Goal: Task Accomplishment & Management: Use online tool/utility

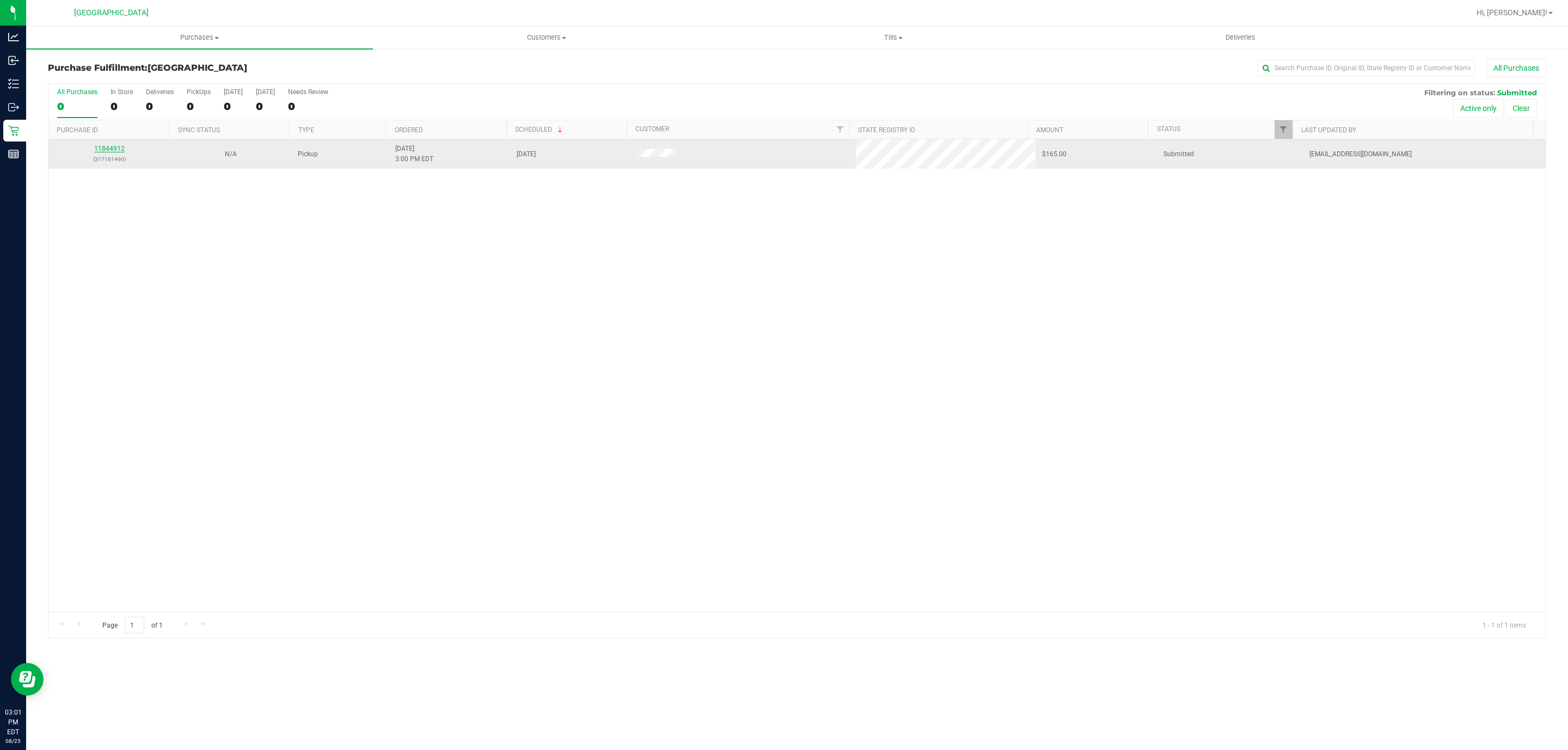
click at [101, 149] on link "11844912" at bounding box center [110, 149] width 31 height 7
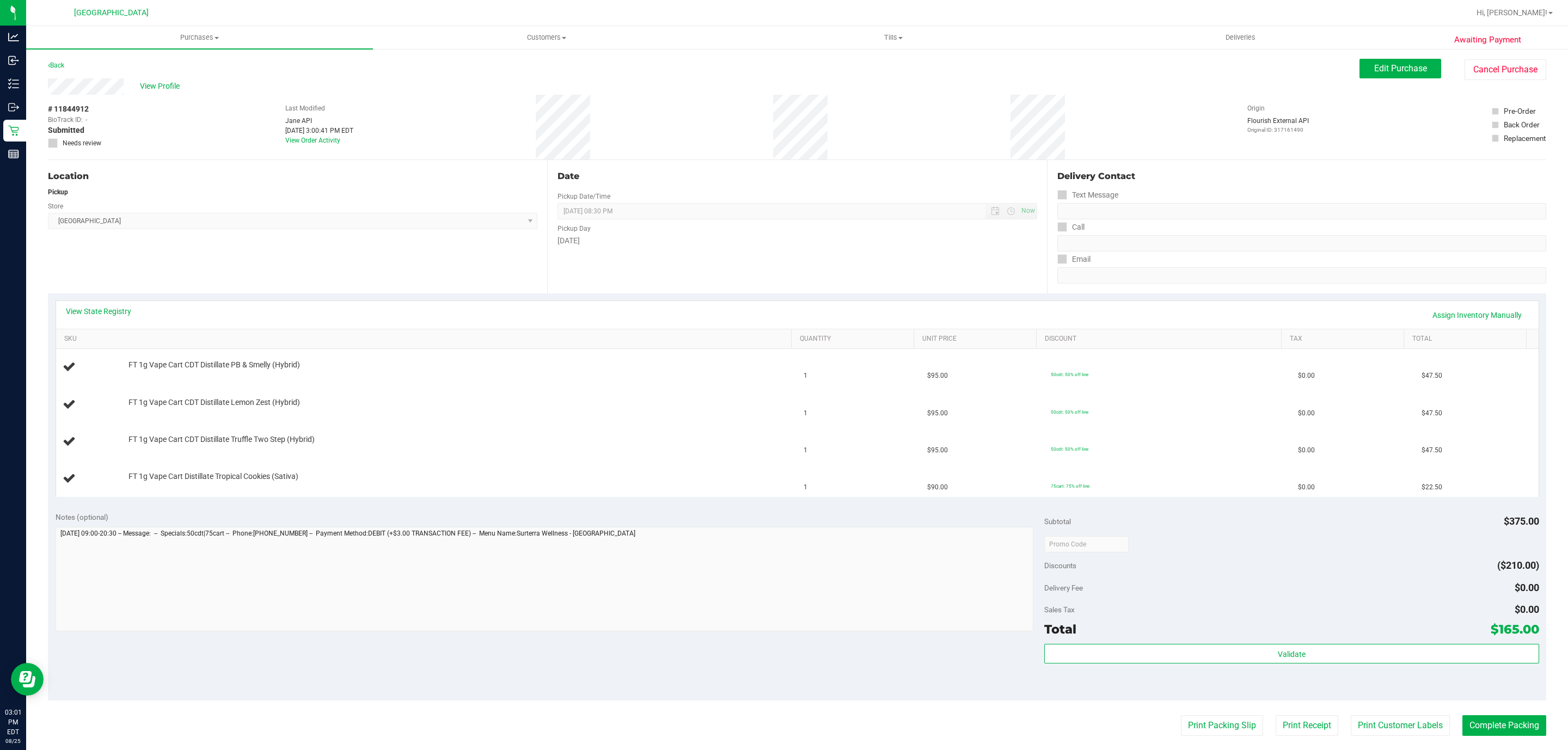
click at [121, 303] on div "View State Registry Assign Inventory Manually" at bounding box center [797, 314] width 1483 height 28
click at [114, 319] on div "View State Registry Assign Inventory Manually" at bounding box center [797, 315] width 1463 height 18
click at [114, 308] on link "View State Registry" at bounding box center [99, 312] width 65 height 11
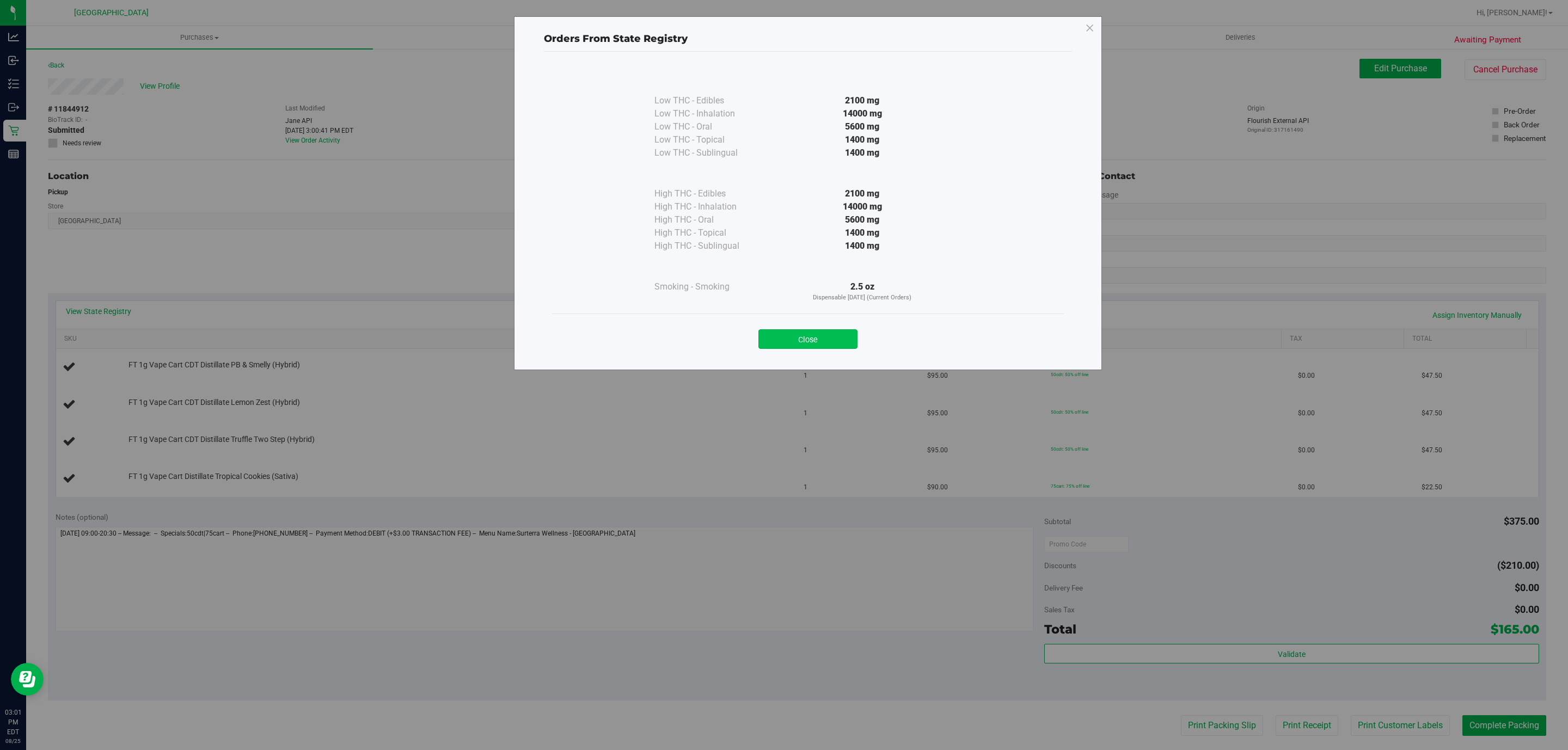
click at [807, 337] on button "Close" at bounding box center [807, 340] width 99 height 20
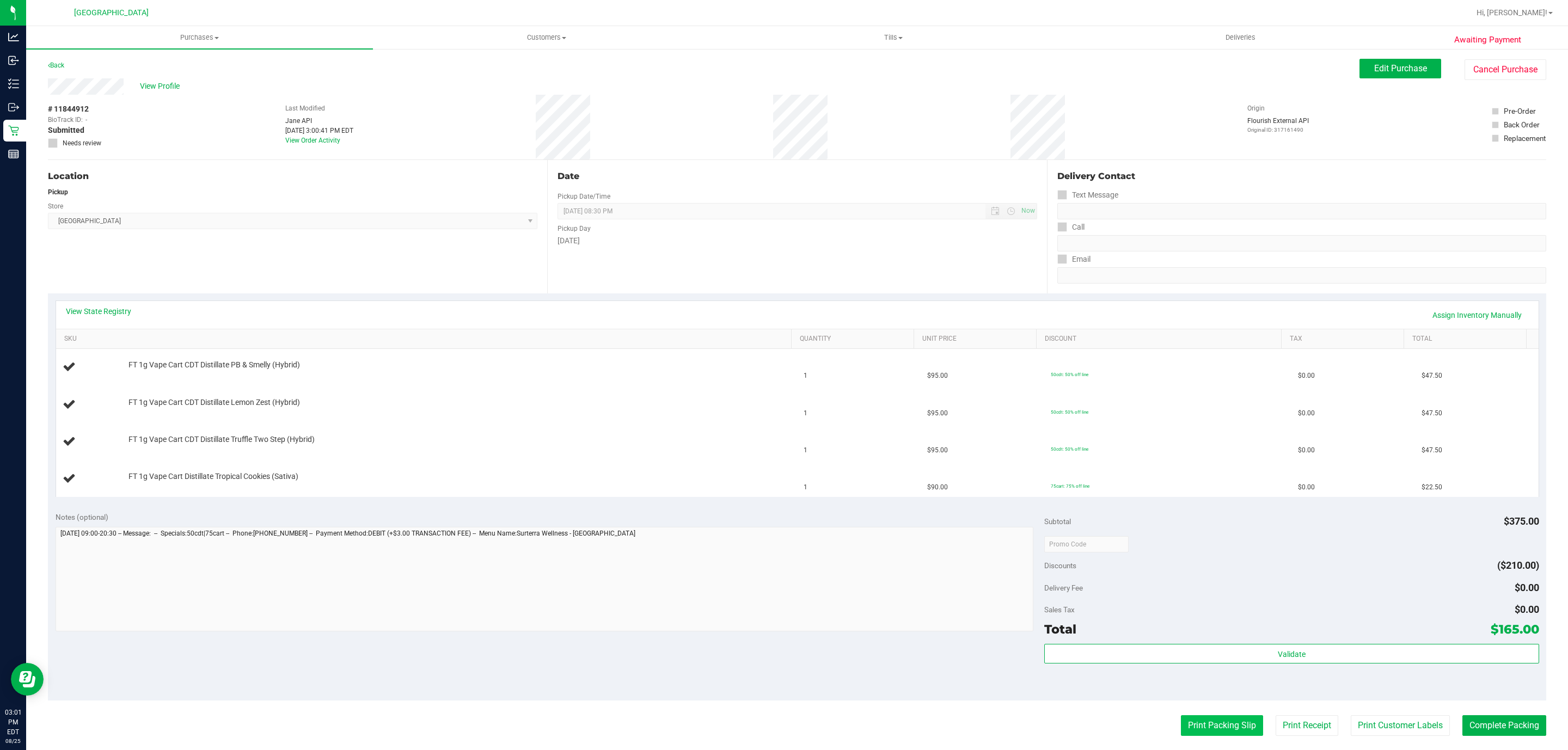
click at [1200, 724] on button "Print Packing Slip" at bounding box center [1222, 726] width 82 height 21
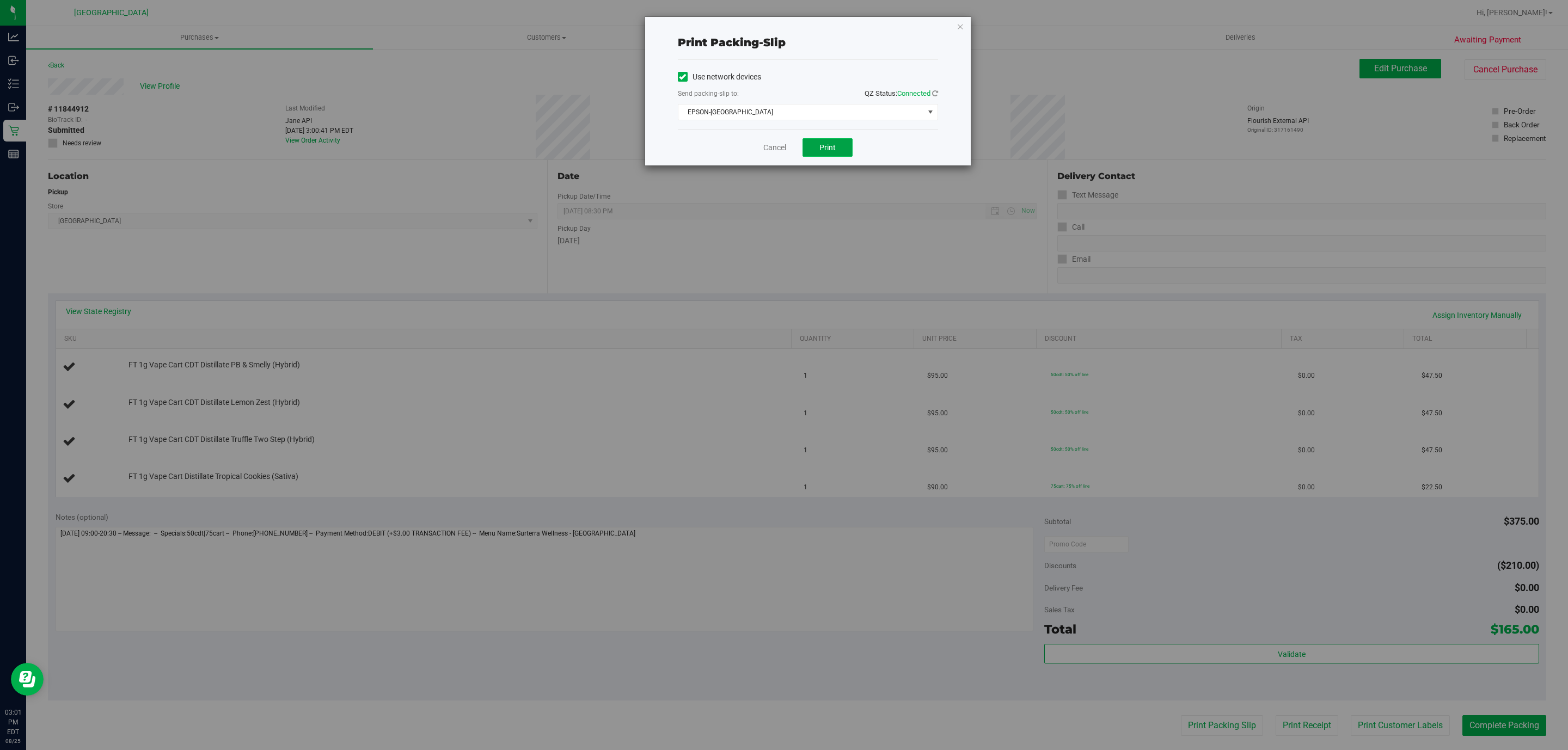
click at [822, 146] on span "Print" at bounding box center [828, 148] width 16 height 9
click at [957, 25] on icon "button" at bounding box center [960, 26] width 7 height 13
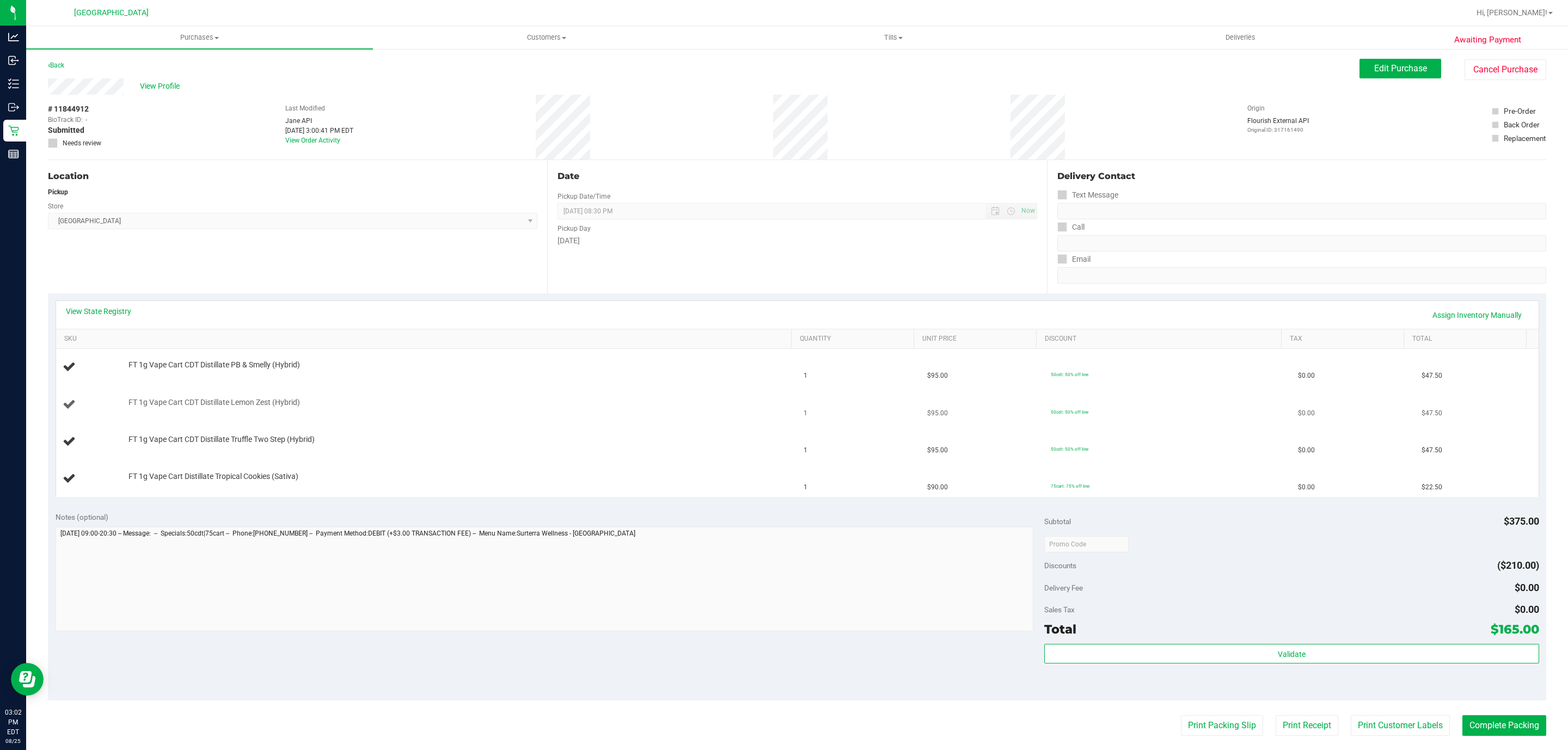
click at [1181, 716] on button "Print Packing Slip" at bounding box center [1222, 726] width 82 height 21
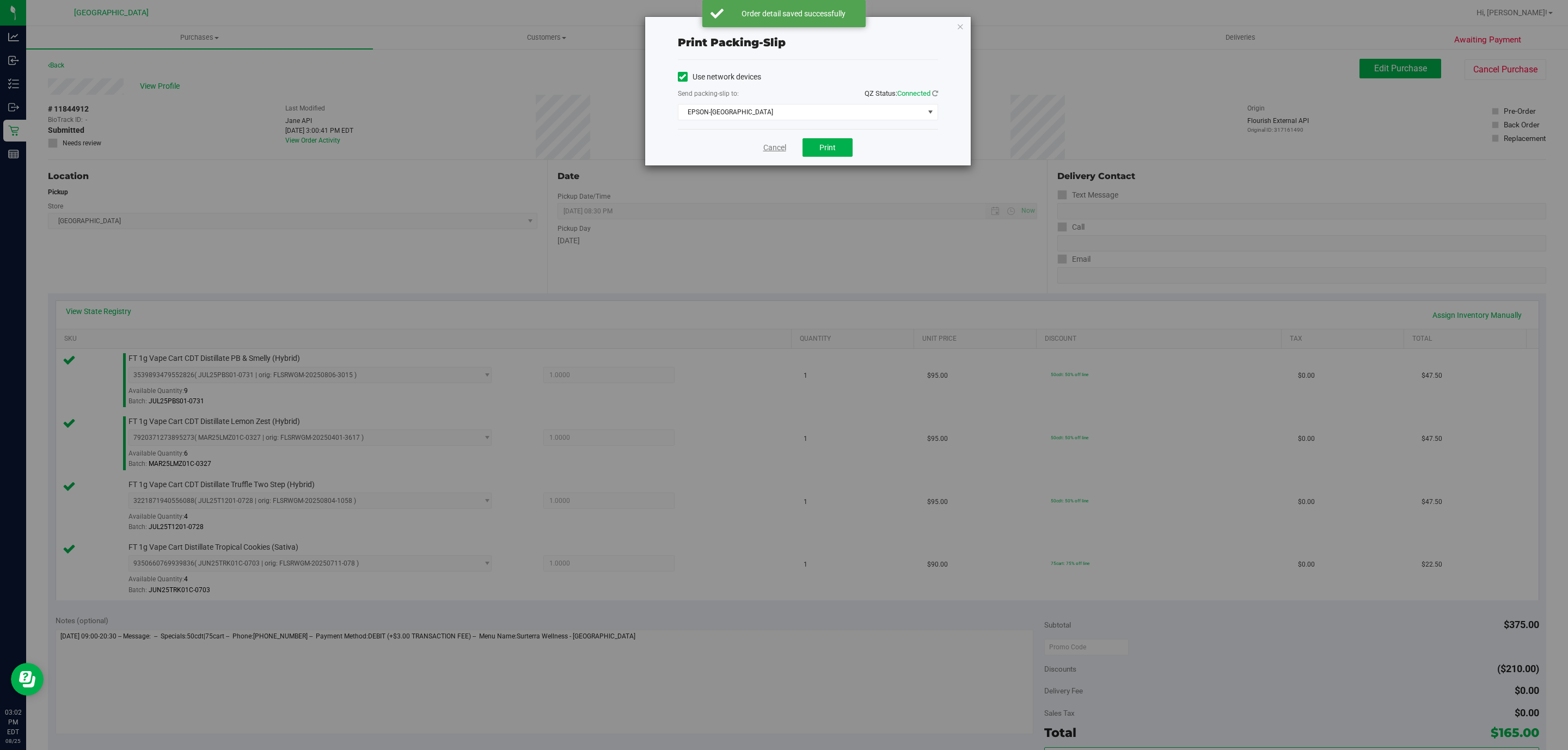
drag, startPoint x: 784, startPoint y: 133, endPoint x: 771, endPoint y: 142, distance: 15.8
click at [781, 134] on div "Cancel Print" at bounding box center [807, 147] width 260 height 36
click at [771, 142] on link "Cancel" at bounding box center [774, 148] width 23 height 12
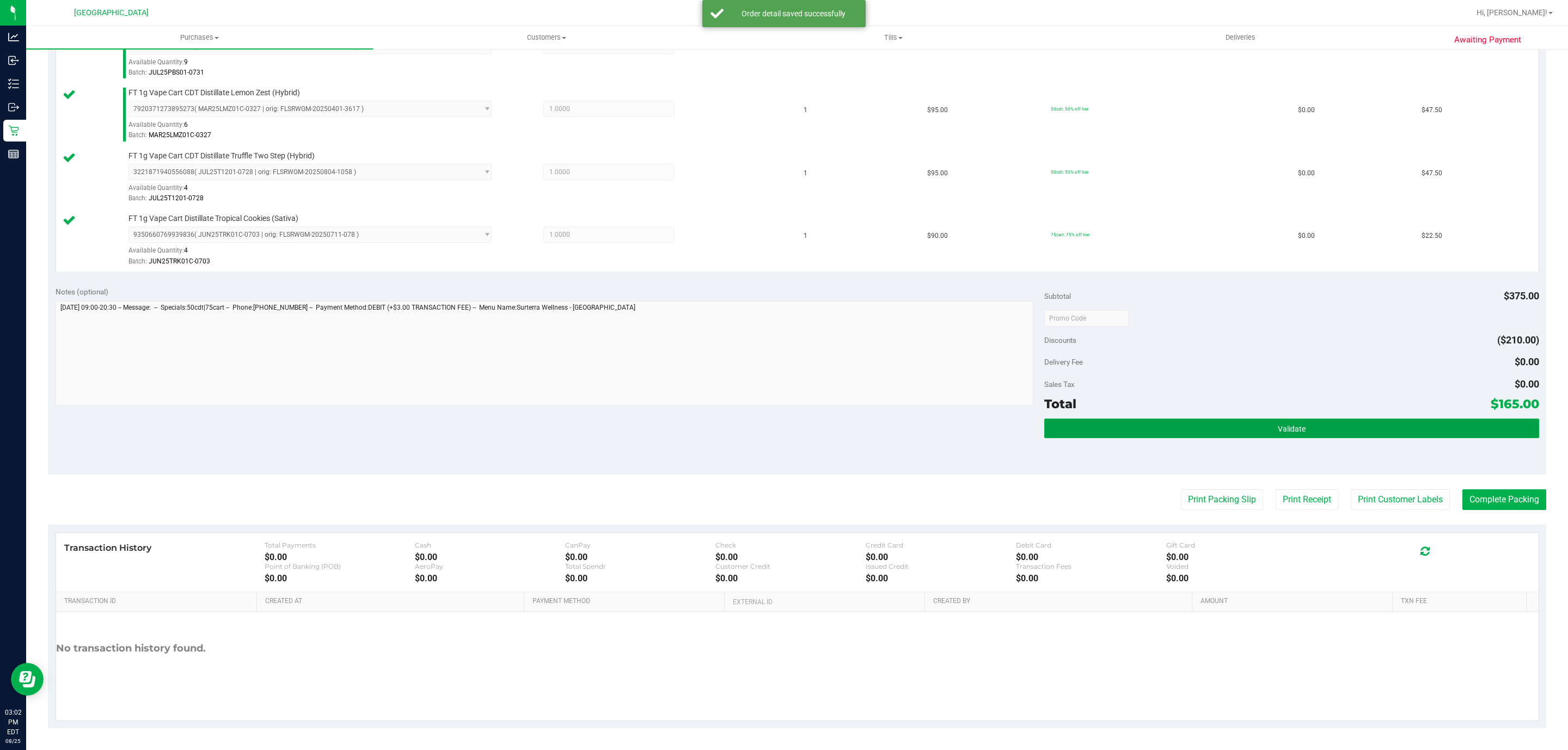
drag, startPoint x: 1217, startPoint y: 418, endPoint x: 1173, endPoint y: 402, distance: 46.8
click at [1218, 418] on button "Validate" at bounding box center [1292, 428] width 495 height 20
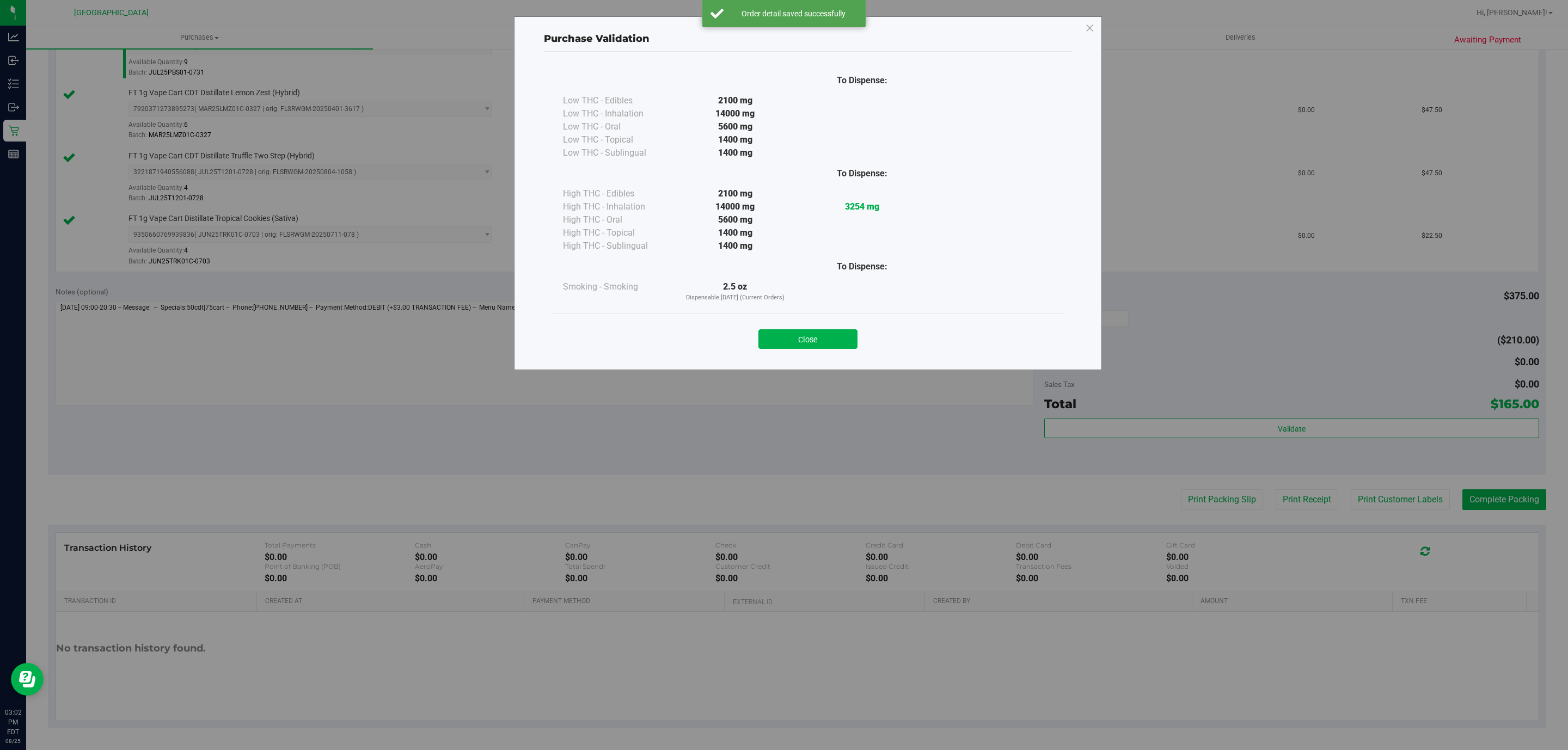
click at [818, 353] on div "Close" at bounding box center [807, 335] width 512 height 44
click at [830, 317] on div "Close" at bounding box center [807, 335] width 512 height 44
drag, startPoint x: 808, startPoint y: 331, endPoint x: 976, endPoint y: 331, distance: 168.0
click at [807, 331] on button "Close" at bounding box center [807, 340] width 99 height 20
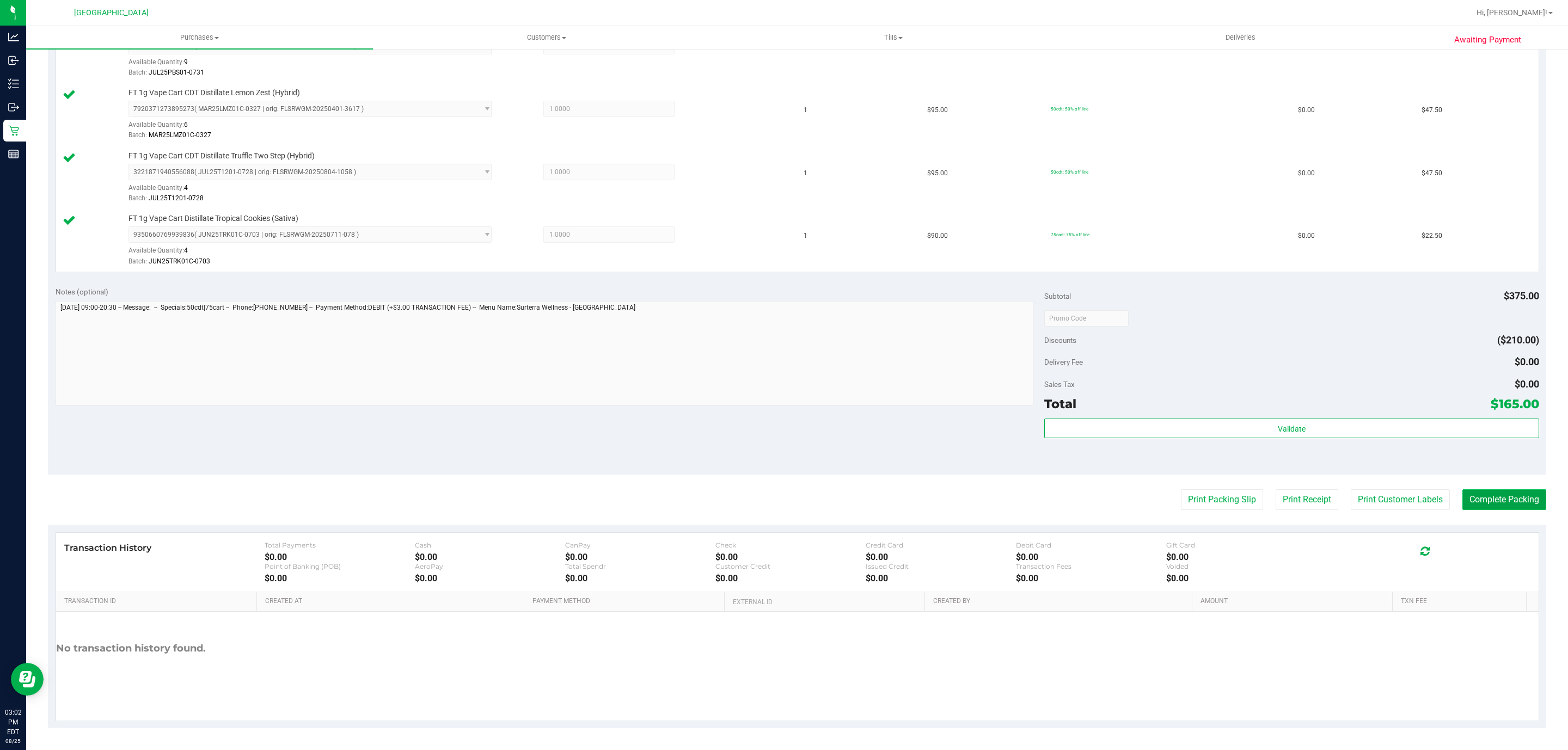
click at [1491, 502] on button "Complete Packing" at bounding box center [1504, 499] width 84 height 21
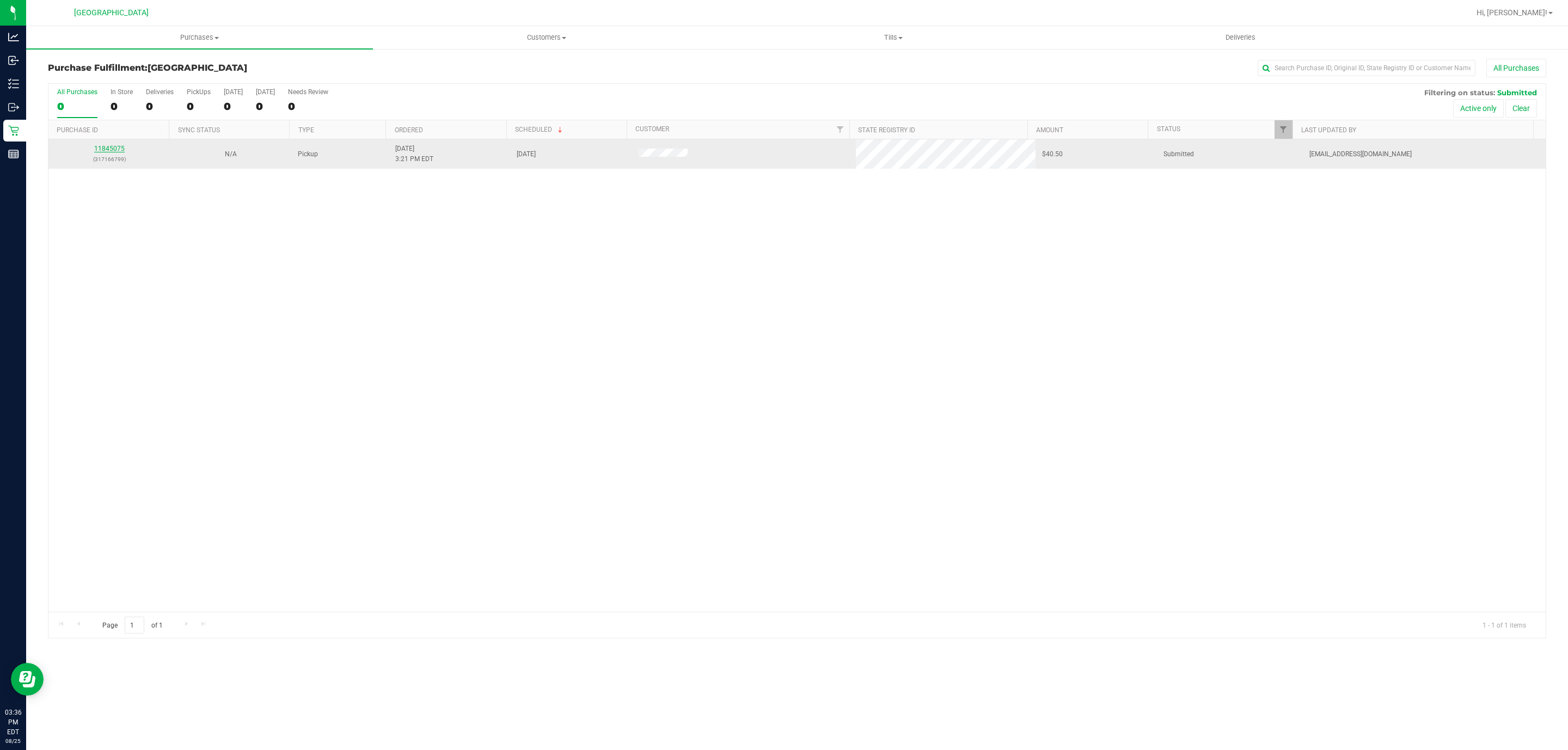
click at [108, 148] on link "11845075" at bounding box center [110, 149] width 31 height 7
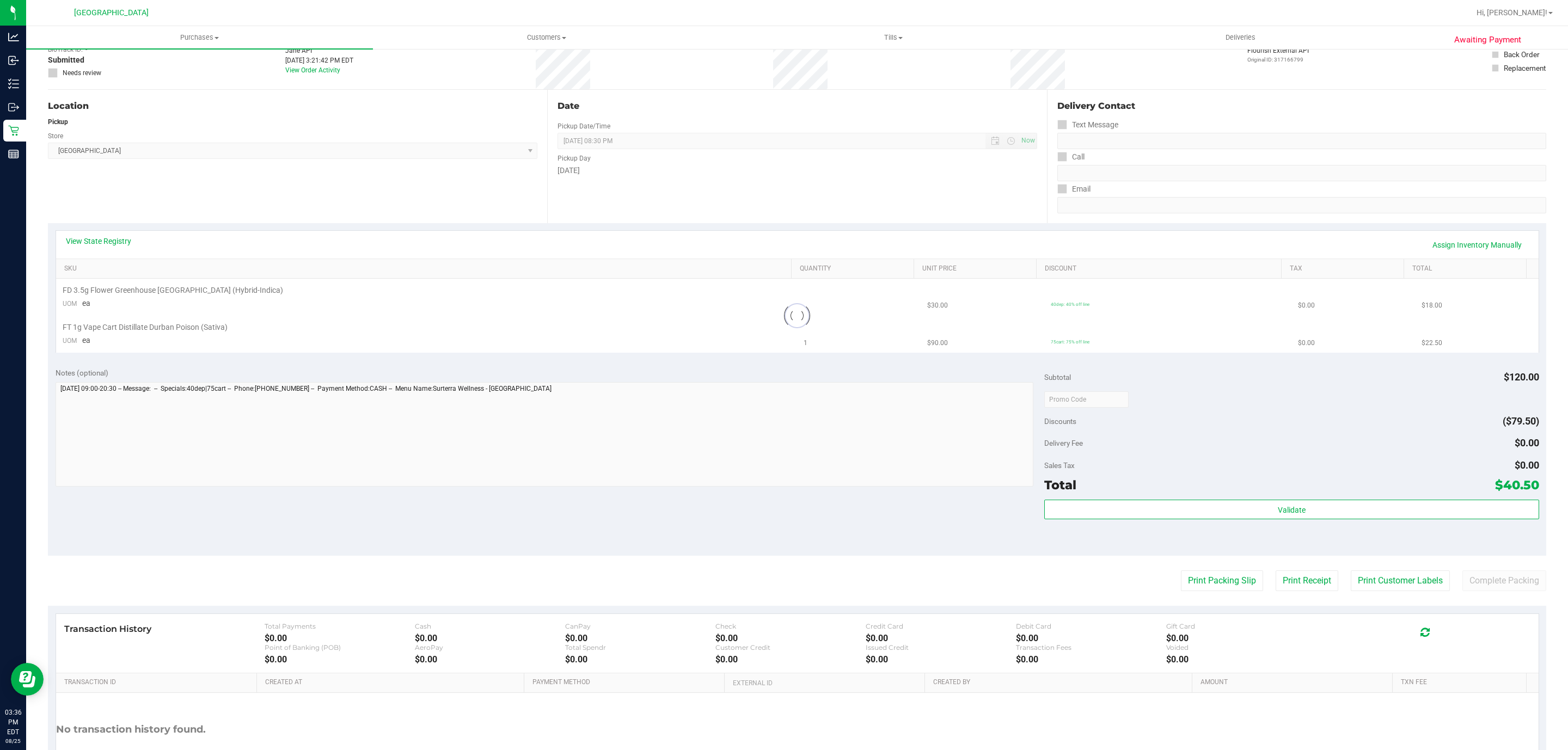
scroll to position [155, 0]
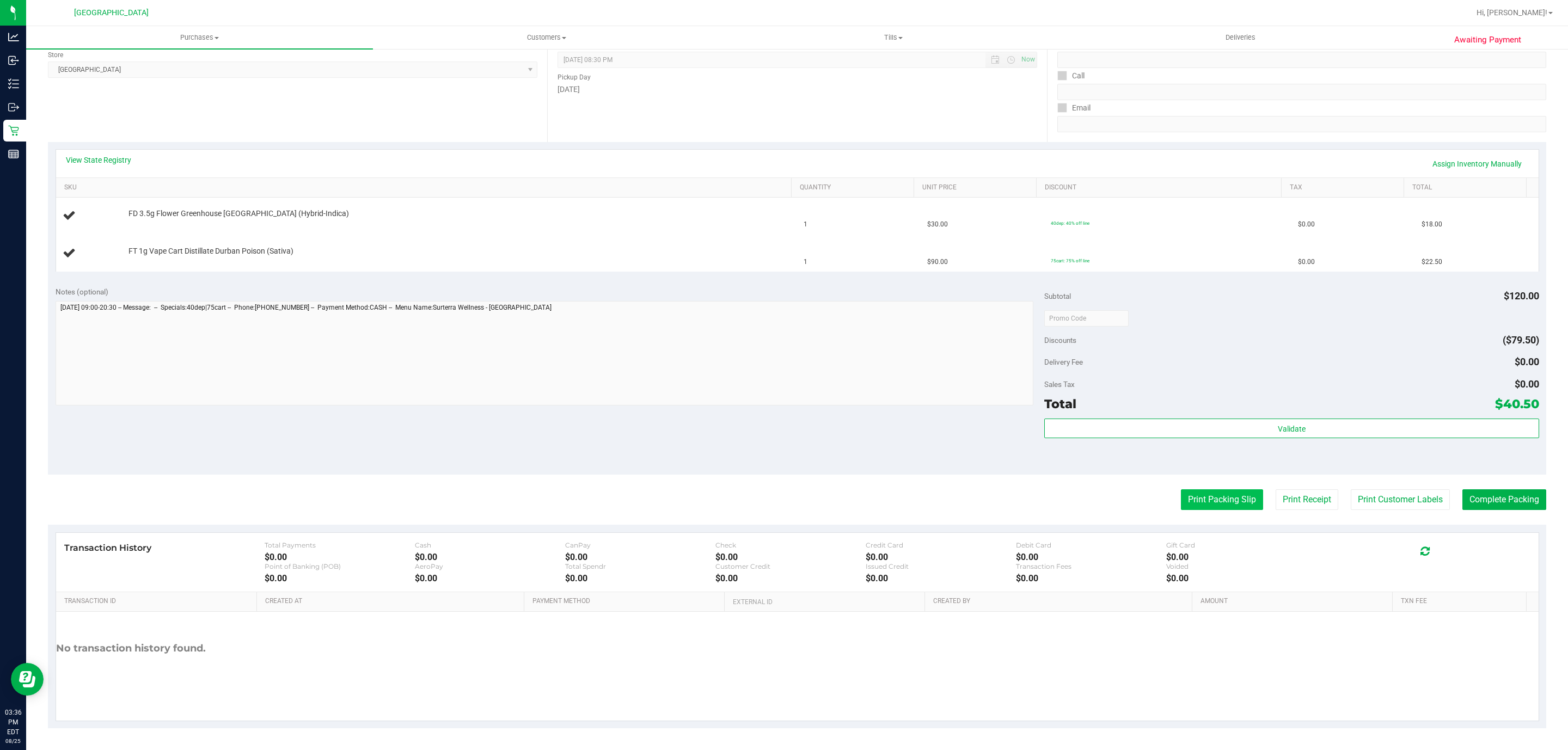
click at [1216, 495] on button "Print Packing Slip" at bounding box center [1222, 499] width 82 height 21
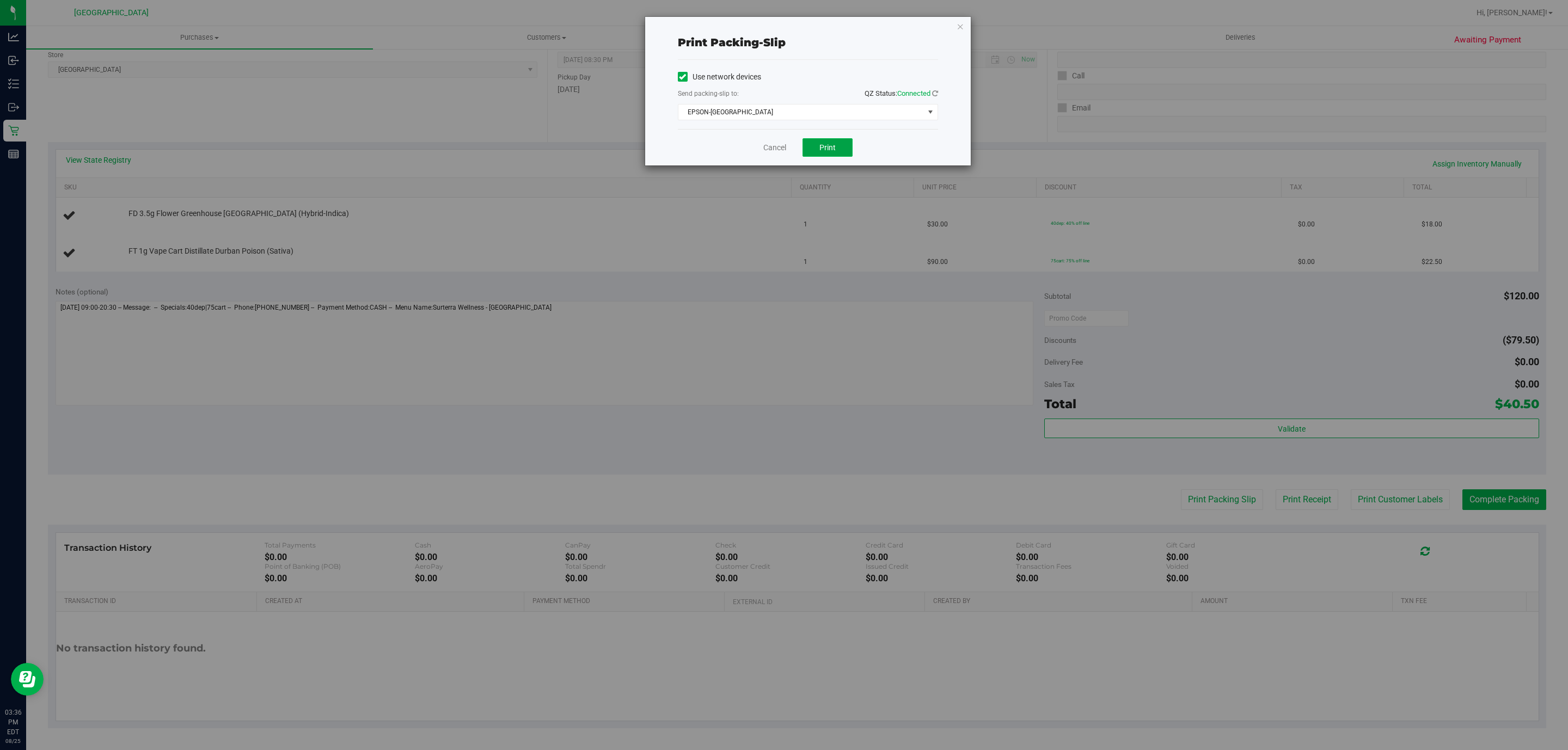
click at [842, 148] on button "Print" at bounding box center [827, 148] width 50 height 18
click at [957, 23] on icon "button" at bounding box center [960, 26] width 7 height 13
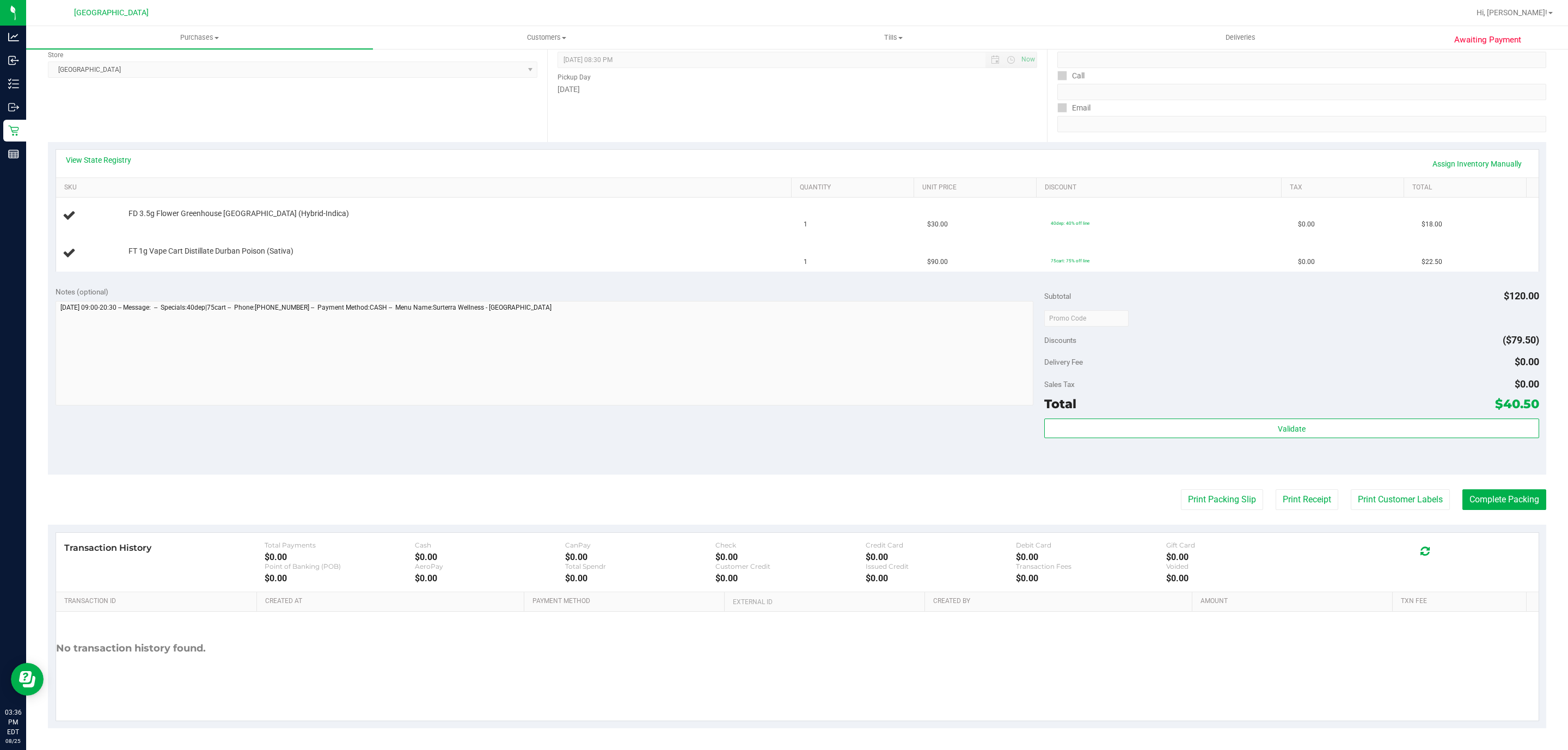
click at [1181, 489] on button "Print Packing Slip" at bounding box center [1222, 499] width 82 height 21
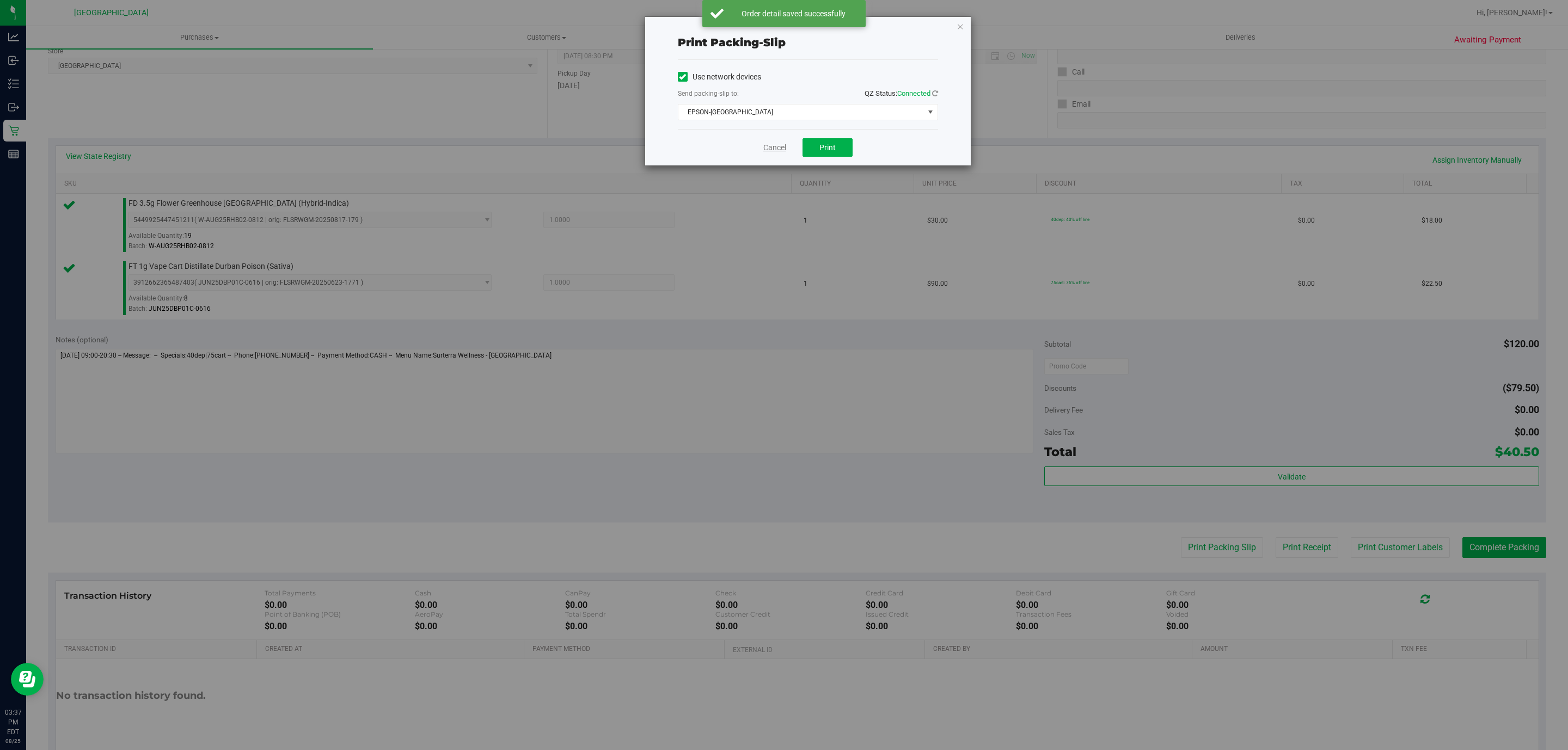
click at [772, 150] on link "Cancel" at bounding box center [774, 148] width 23 height 12
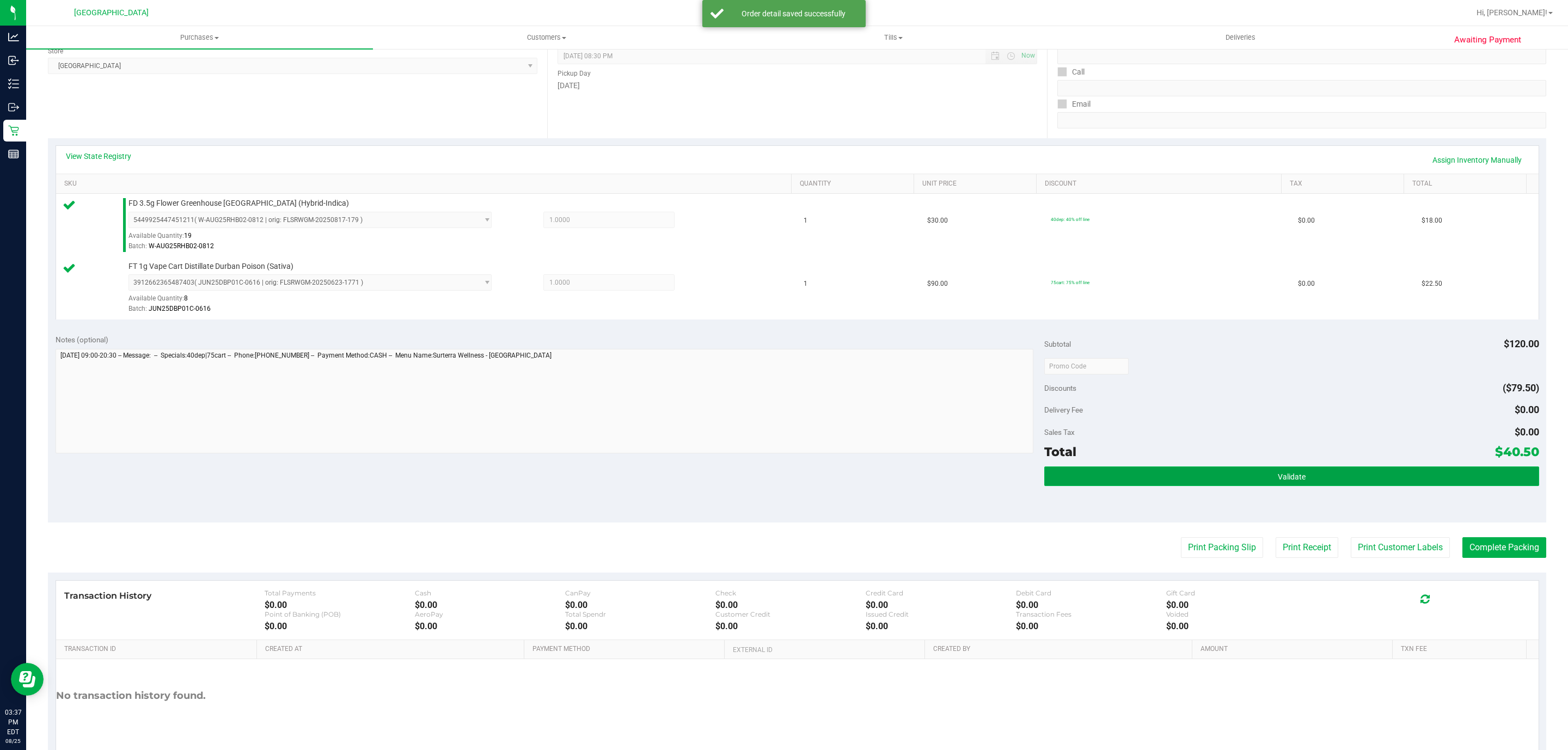
click at [1274, 474] on button "Validate" at bounding box center [1292, 476] width 495 height 20
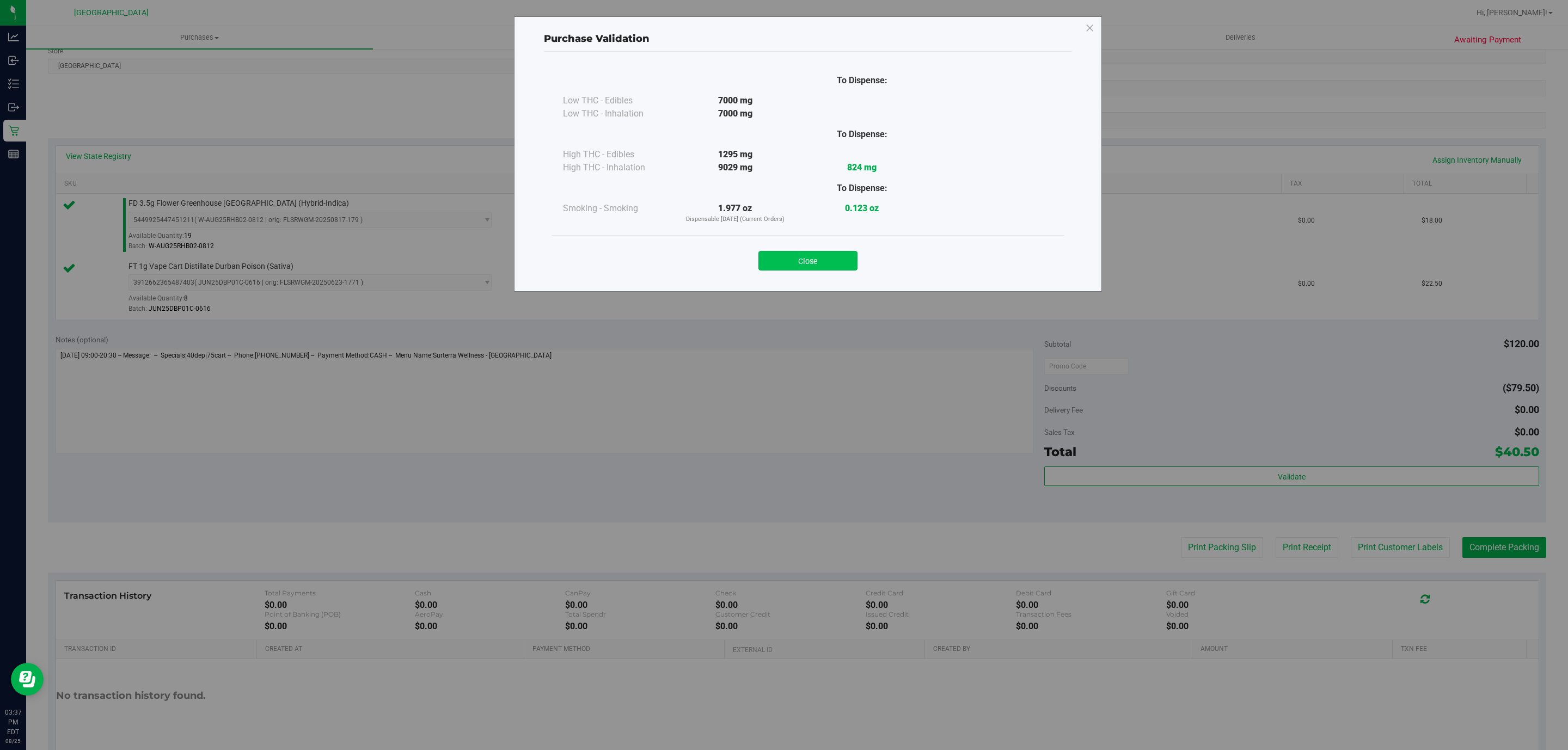
click at [803, 253] on button "Close" at bounding box center [807, 261] width 99 height 20
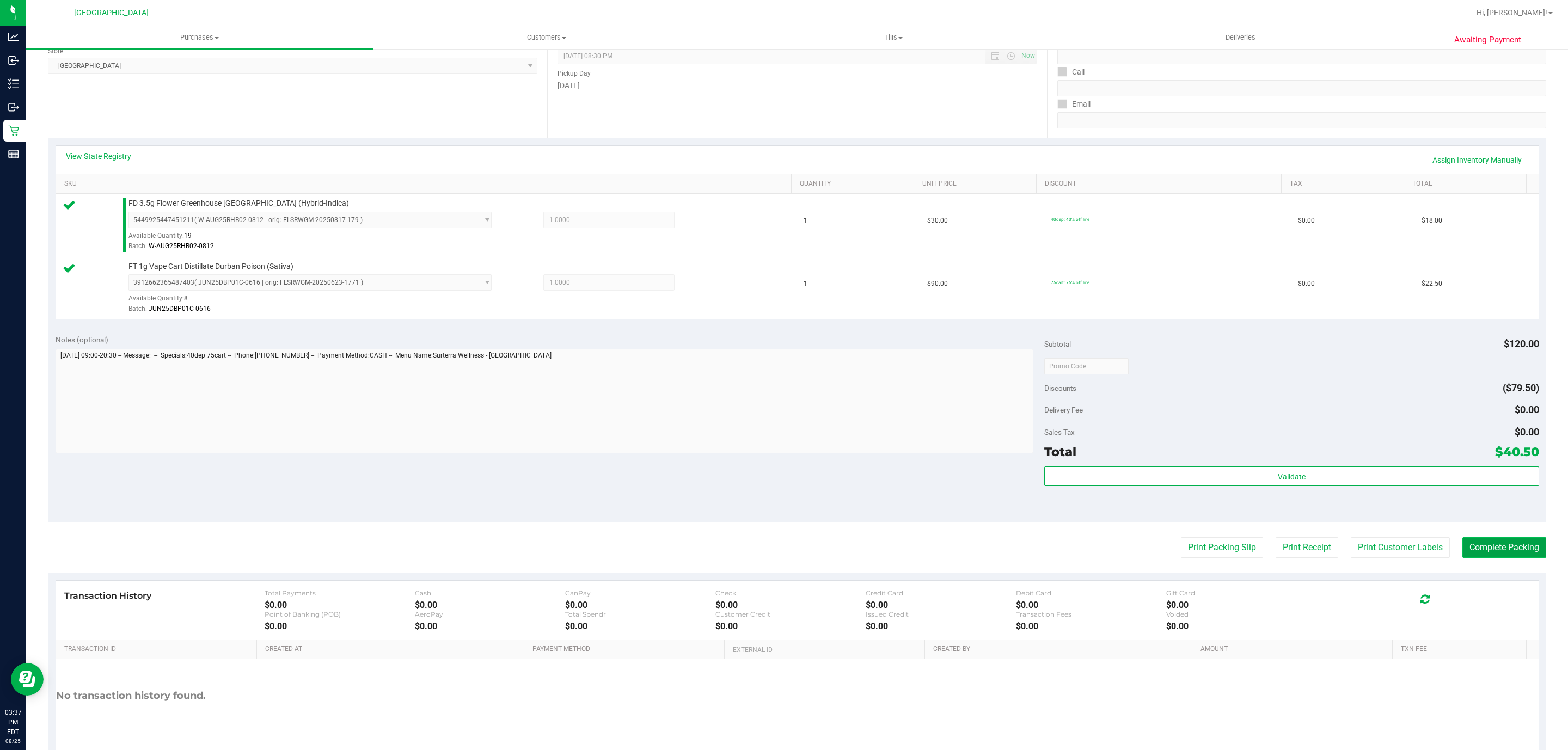
click at [1508, 547] on button "Complete Packing" at bounding box center [1504, 547] width 84 height 21
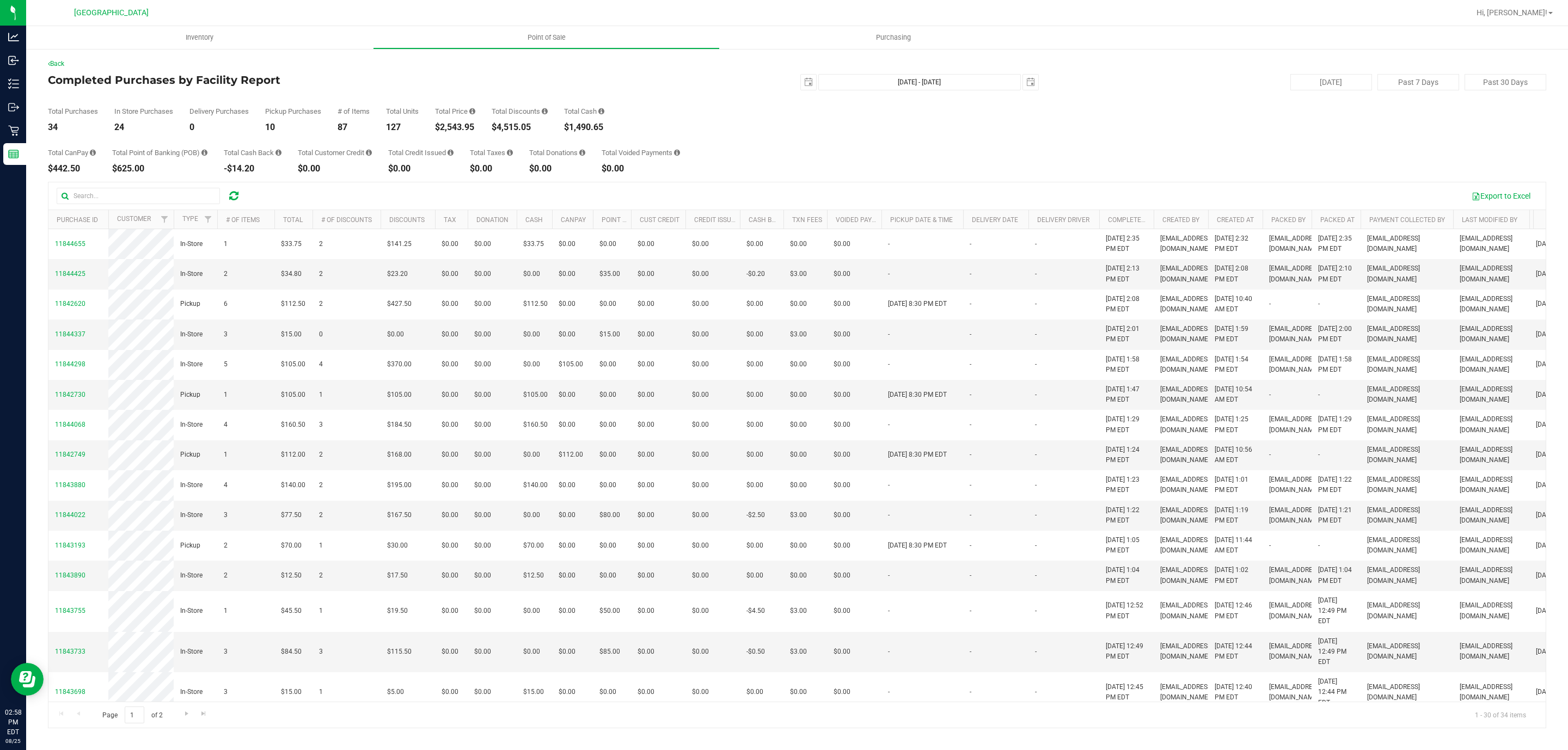
click at [466, 130] on div "$2,543.95" at bounding box center [455, 128] width 40 height 9
copy div "2,543.95"
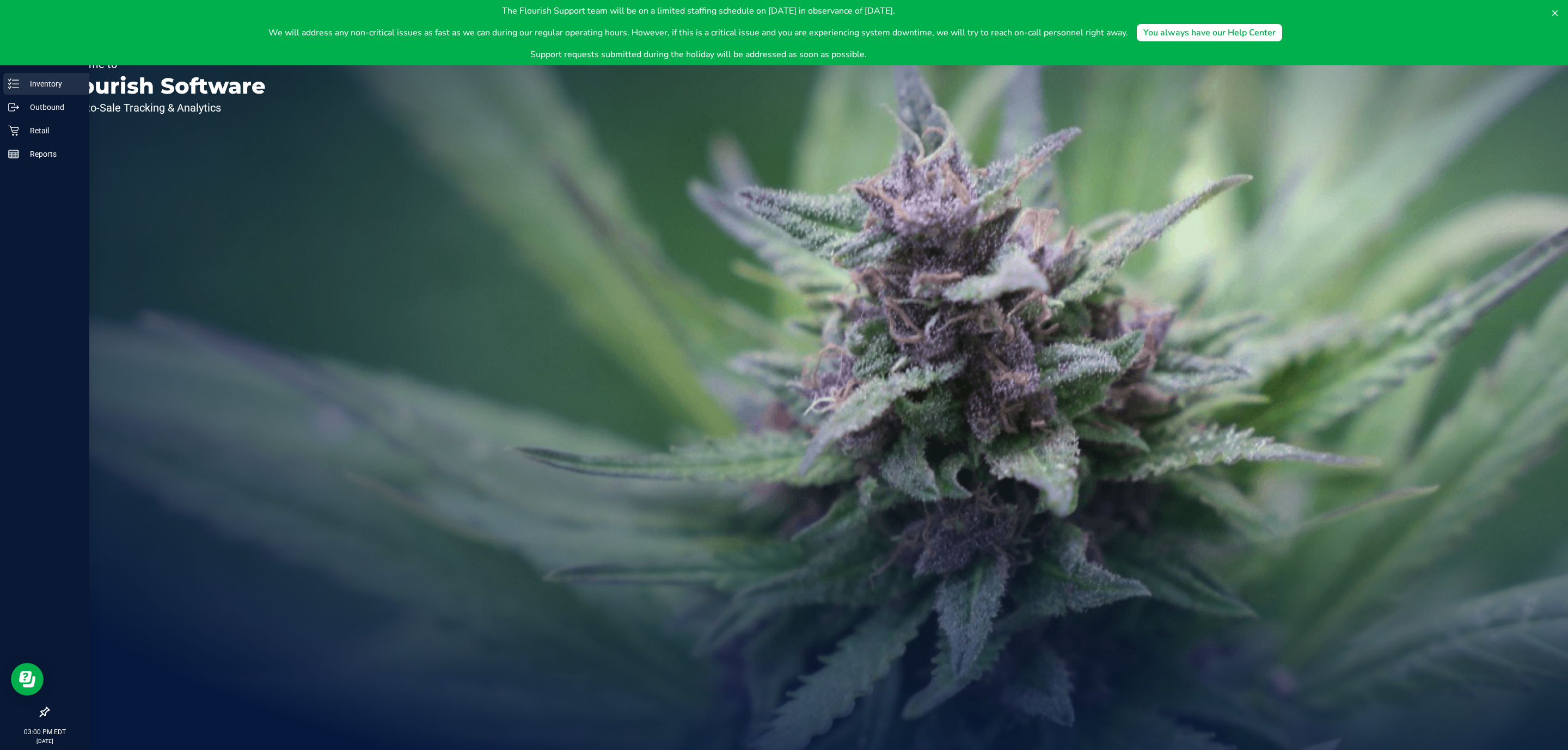
click at [51, 80] on p "Inventory" at bounding box center [52, 83] width 65 height 13
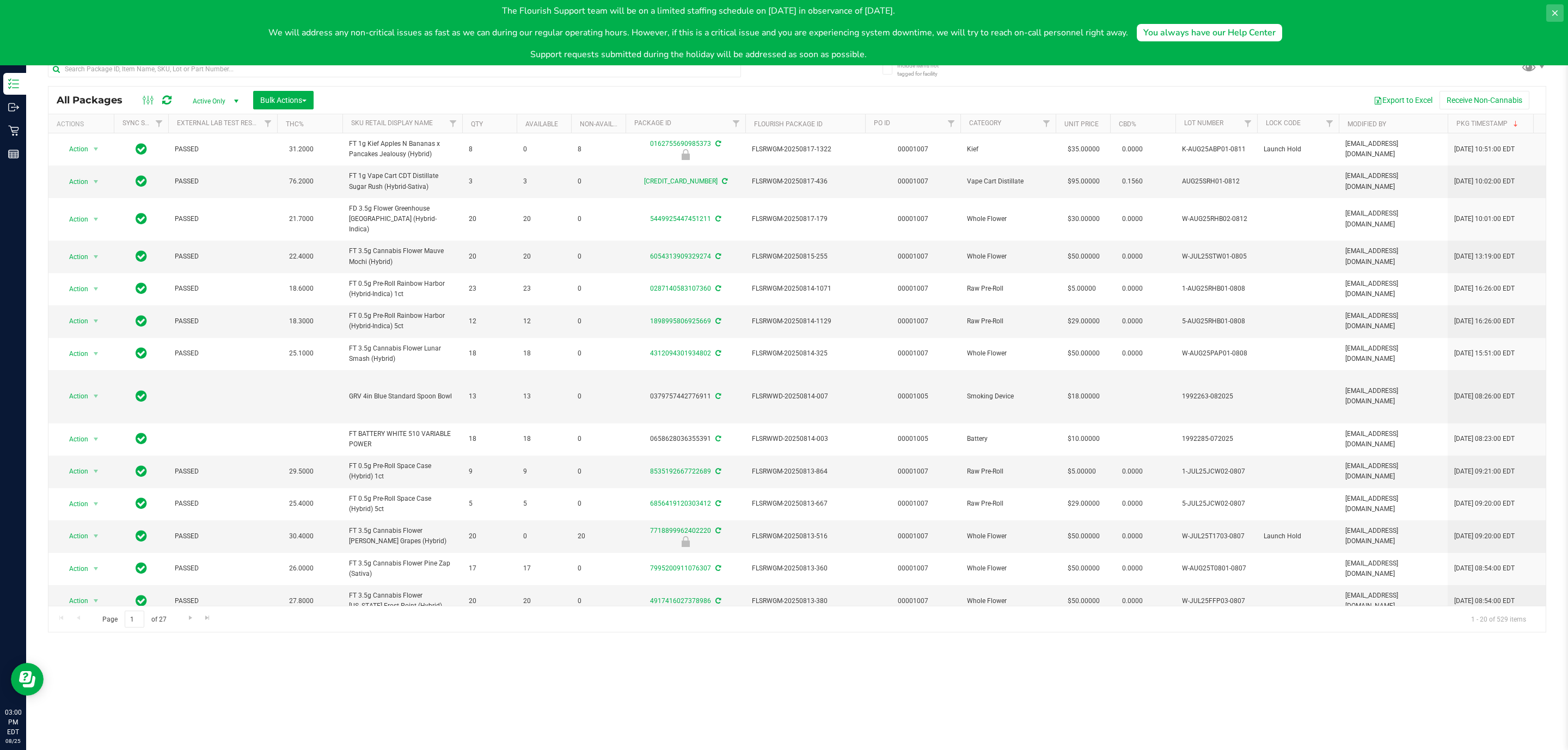
click at [1554, 5] on button at bounding box center [1554, 13] width 17 height 17
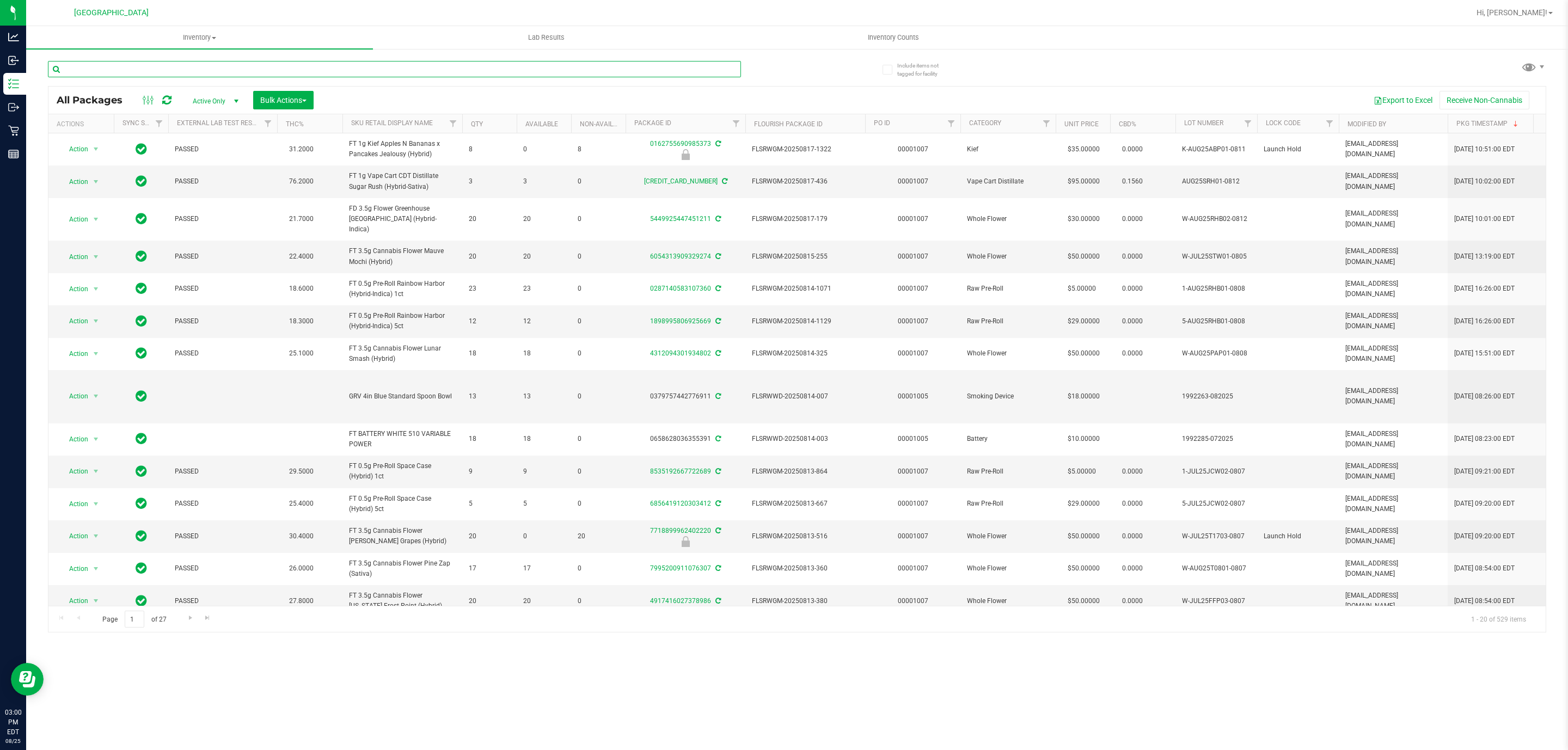
click at [148, 67] on input "text" at bounding box center [394, 69] width 693 height 16
type input "atomic pop"
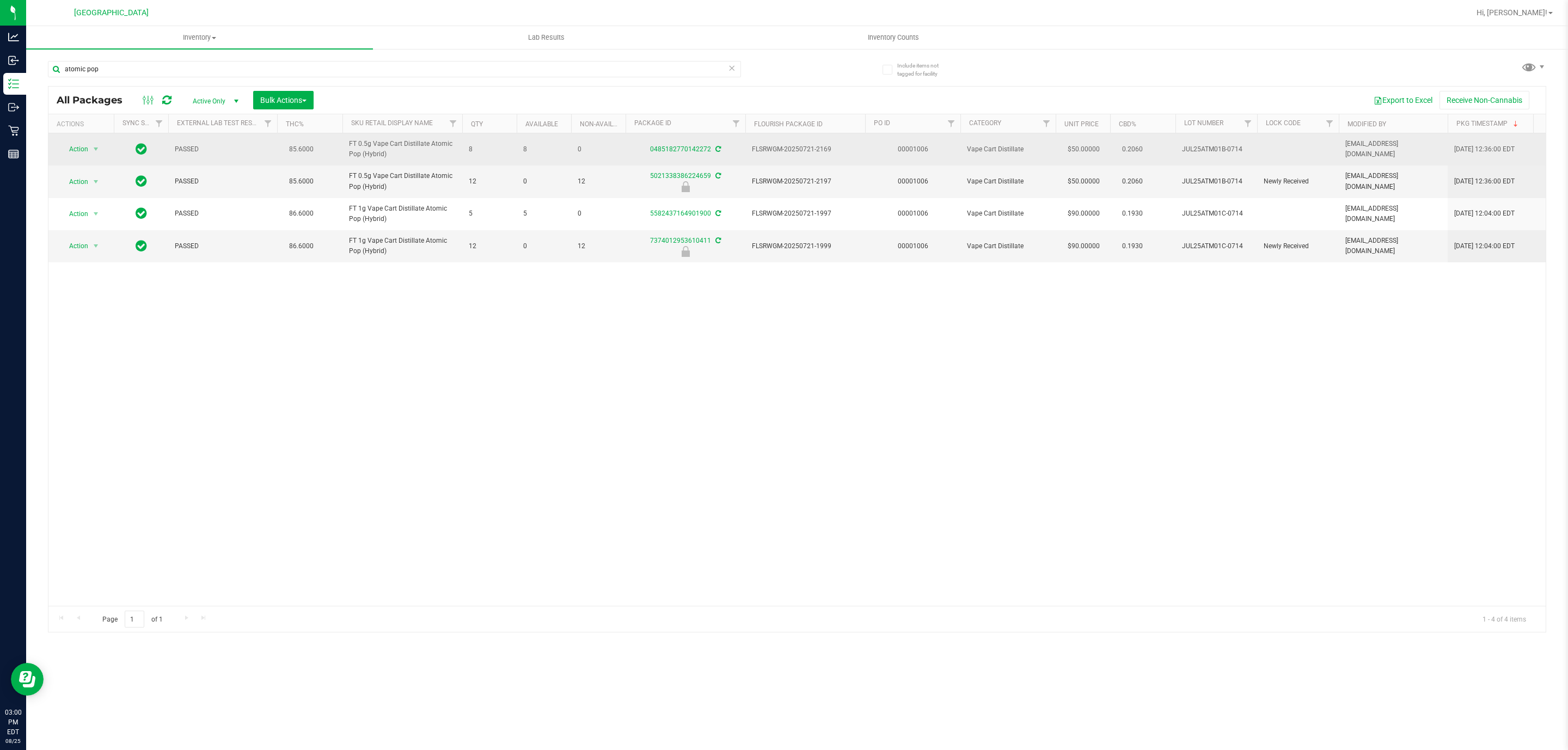
click at [1212, 146] on span "JUL25ATM01B-0714" at bounding box center [1217, 149] width 69 height 10
